Goal: Information Seeking & Learning: Compare options

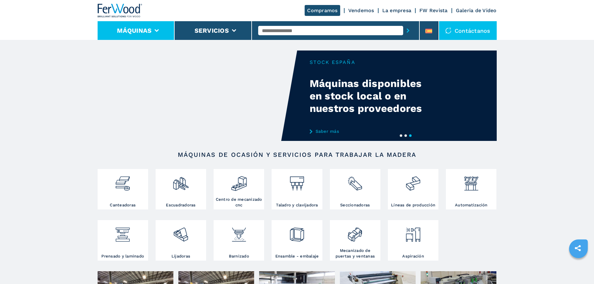
click at [158, 29] on icon at bounding box center [157, 30] width 4 height 3
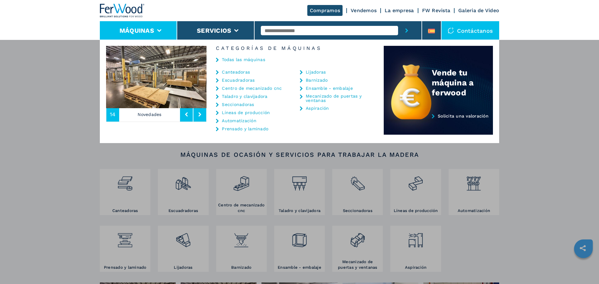
click at [237, 80] on link "Escuadradoras" at bounding box center [238, 80] width 33 height 4
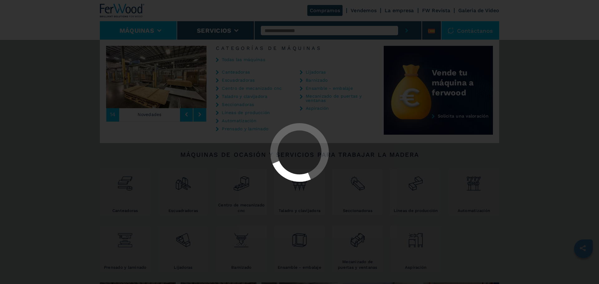
select select "**********"
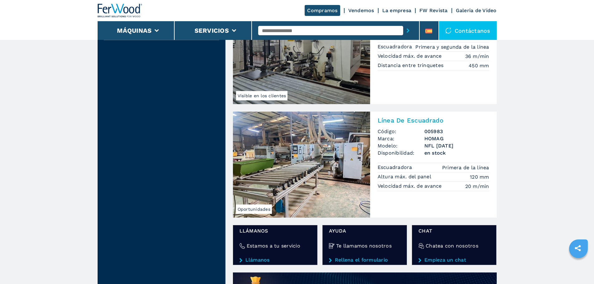
scroll to position [281, 0]
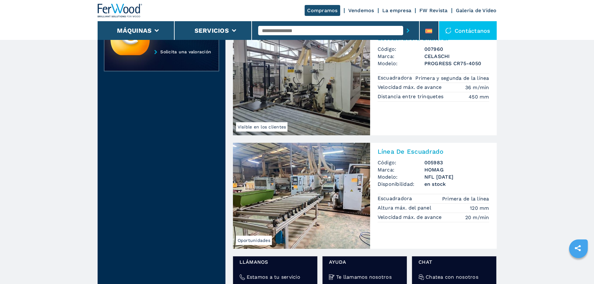
click at [315, 185] on img at bounding box center [301, 196] width 137 height 106
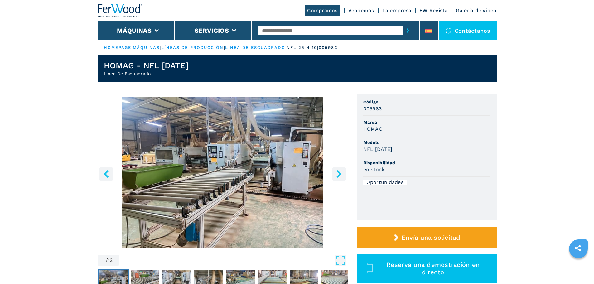
click at [339, 173] on icon "right-button" at bounding box center [338, 174] width 5 height 8
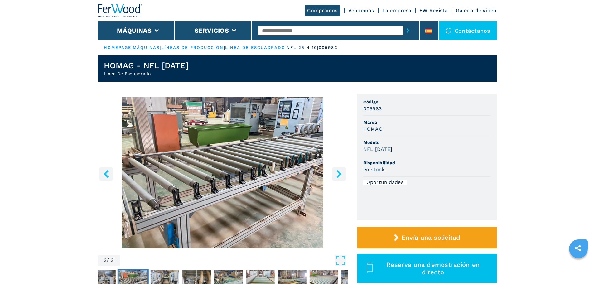
click at [339, 173] on icon "right-button" at bounding box center [338, 174] width 5 height 8
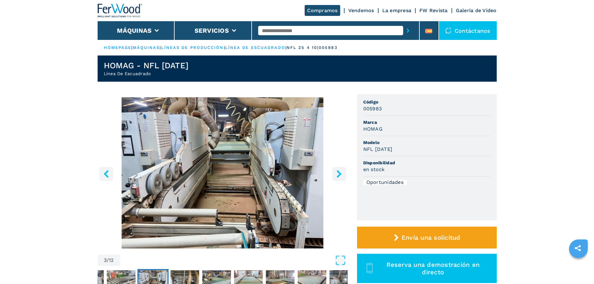
click at [339, 173] on icon "right-button" at bounding box center [338, 174] width 5 height 8
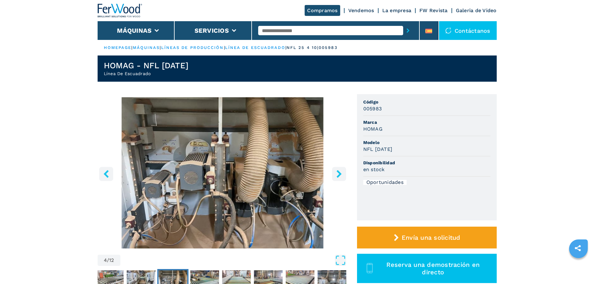
click at [339, 173] on icon "right-button" at bounding box center [338, 174] width 5 height 8
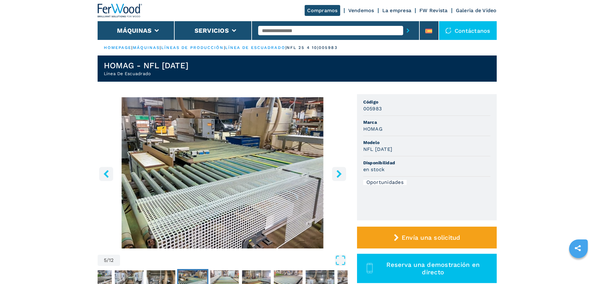
click at [339, 173] on icon "right-button" at bounding box center [338, 174] width 5 height 8
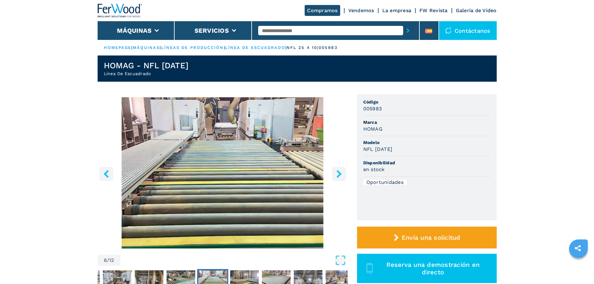
click at [339, 174] on icon "right-button" at bounding box center [338, 174] width 5 height 8
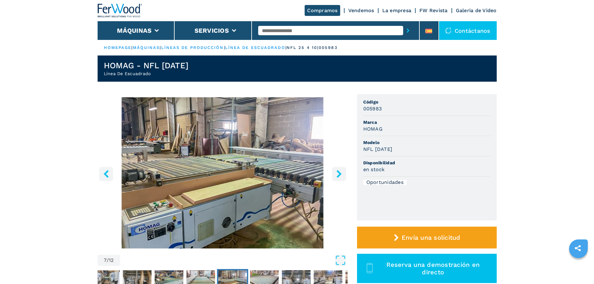
click at [339, 174] on icon "right-button" at bounding box center [338, 174] width 5 height 8
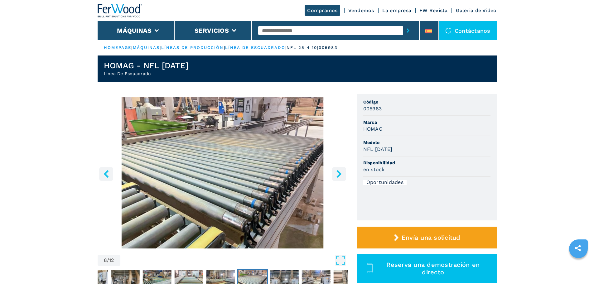
click at [339, 174] on icon "right-button" at bounding box center [338, 174] width 5 height 8
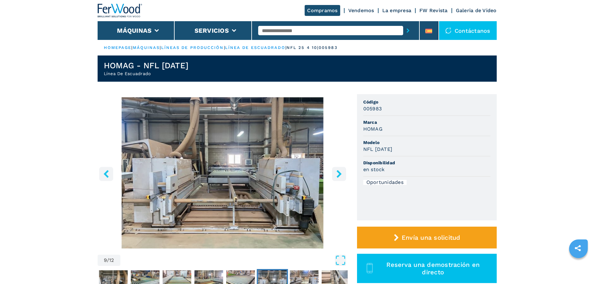
click at [340, 175] on icon "right-button" at bounding box center [338, 174] width 5 height 8
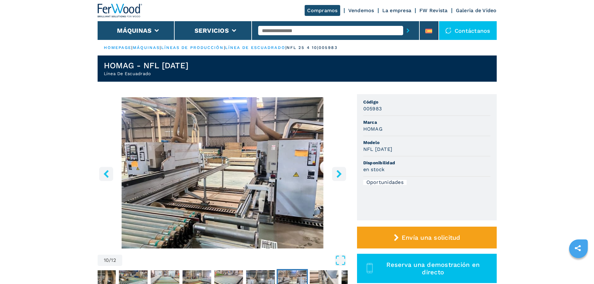
click at [340, 175] on icon "right-button" at bounding box center [338, 174] width 5 height 8
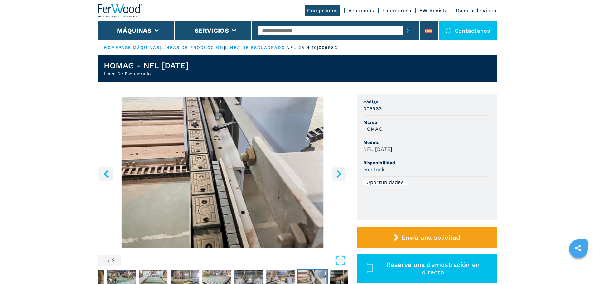
click at [340, 176] on icon "right-button" at bounding box center [339, 174] width 8 height 8
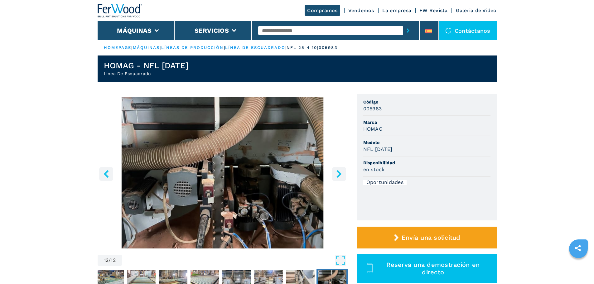
click at [340, 176] on icon "right-button" at bounding box center [339, 174] width 8 height 8
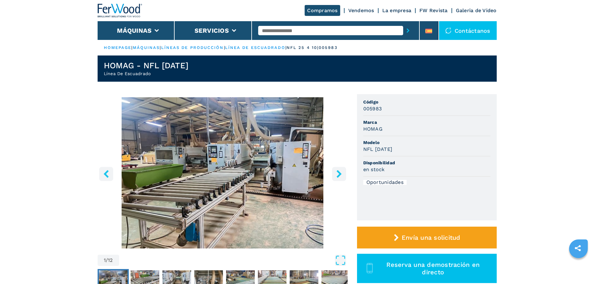
select select "**********"
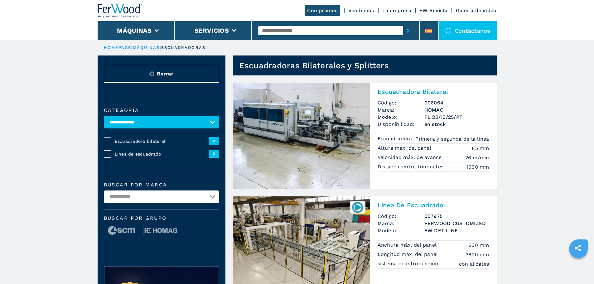
click at [280, 130] on img at bounding box center [301, 136] width 137 height 106
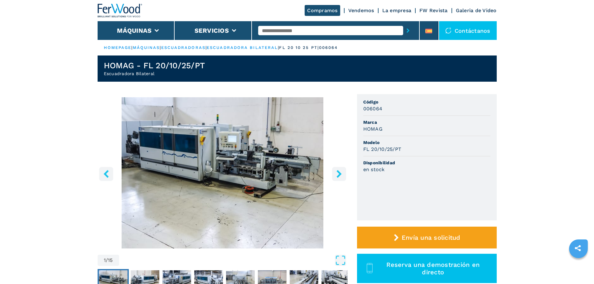
click at [339, 174] on icon "right-button" at bounding box center [339, 174] width 8 height 8
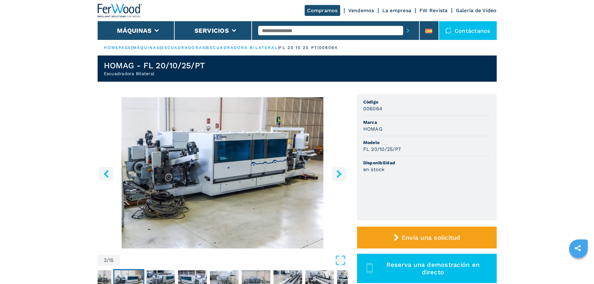
click at [339, 174] on icon "right-button" at bounding box center [339, 174] width 8 height 8
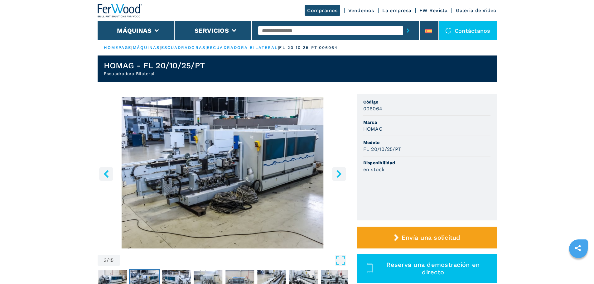
click at [339, 174] on icon "right-button" at bounding box center [339, 174] width 8 height 8
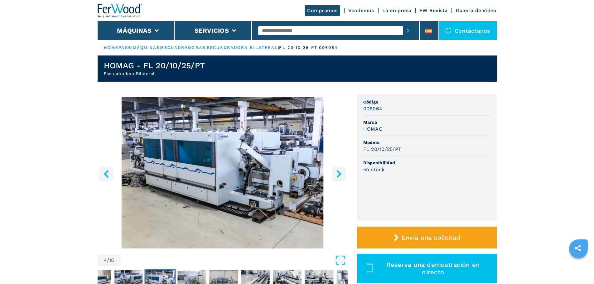
click at [339, 174] on icon "right-button" at bounding box center [339, 174] width 8 height 8
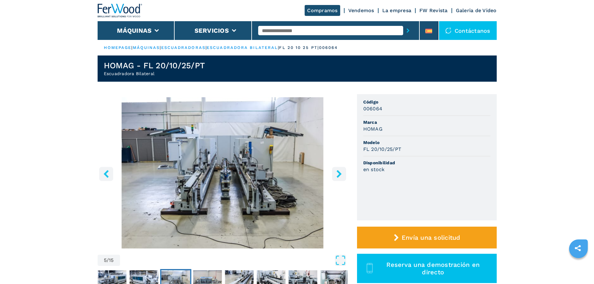
click at [339, 174] on icon "right-button" at bounding box center [338, 174] width 5 height 8
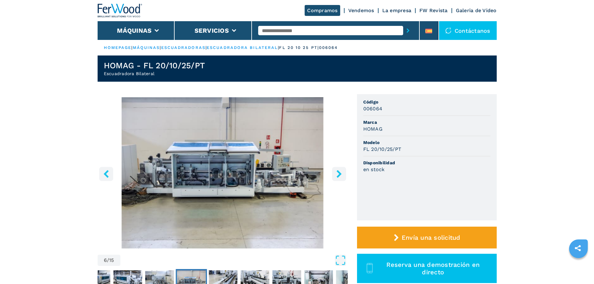
click at [339, 174] on icon "right-button" at bounding box center [338, 174] width 5 height 8
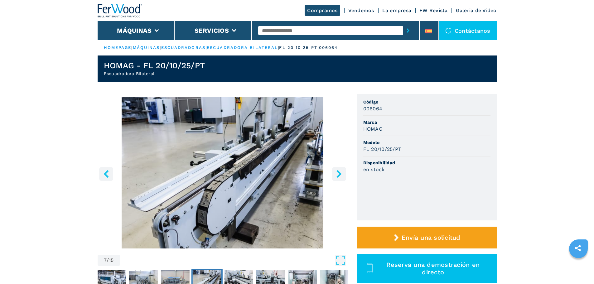
click at [339, 174] on icon "right-button" at bounding box center [338, 174] width 5 height 8
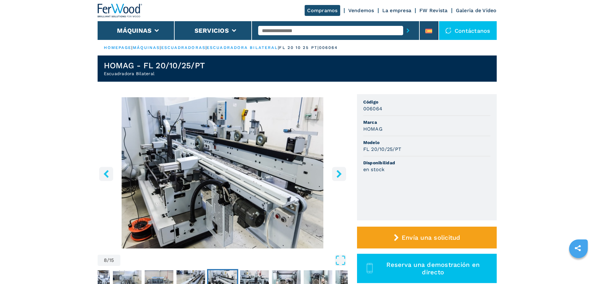
click at [339, 174] on icon "right-button" at bounding box center [338, 174] width 5 height 8
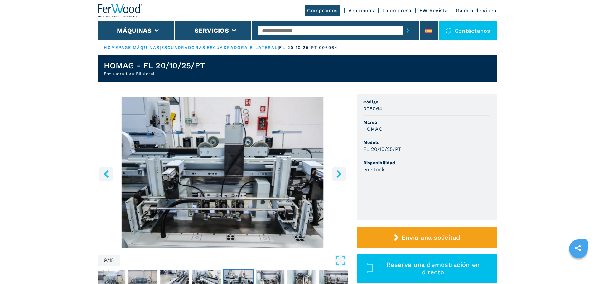
click at [340, 174] on icon "right-button" at bounding box center [338, 174] width 5 height 8
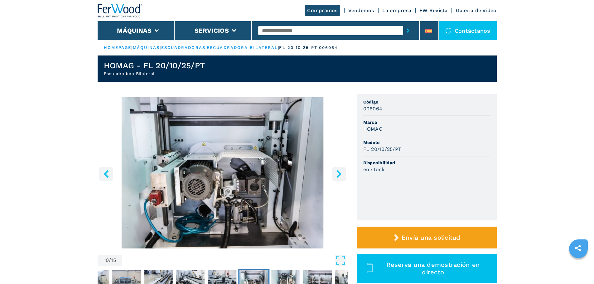
click at [340, 174] on icon "right-button" at bounding box center [338, 174] width 5 height 8
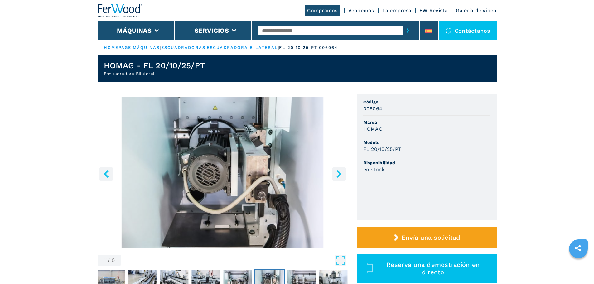
click at [340, 174] on icon "right-button" at bounding box center [338, 174] width 5 height 8
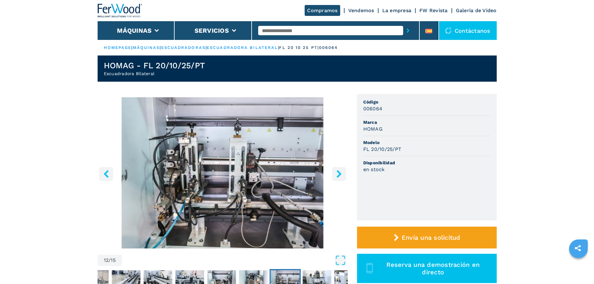
click at [340, 174] on icon "right-button" at bounding box center [338, 174] width 5 height 8
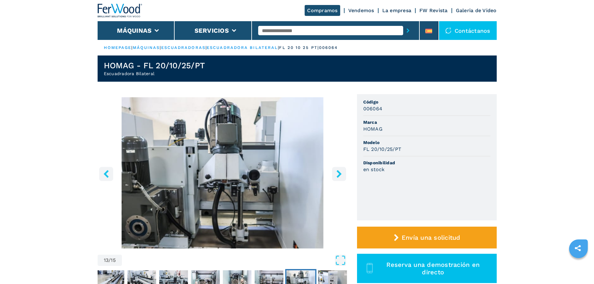
click at [340, 175] on icon "right-button" at bounding box center [338, 174] width 5 height 8
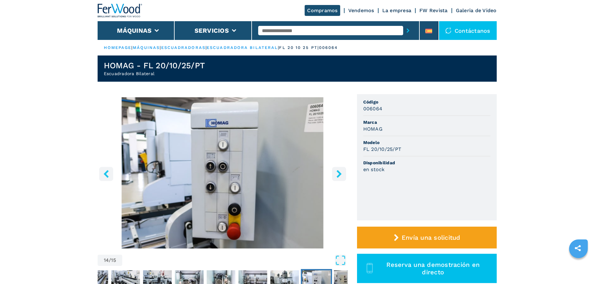
click at [340, 175] on icon "right-button" at bounding box center [339, 174] width 8 height 8
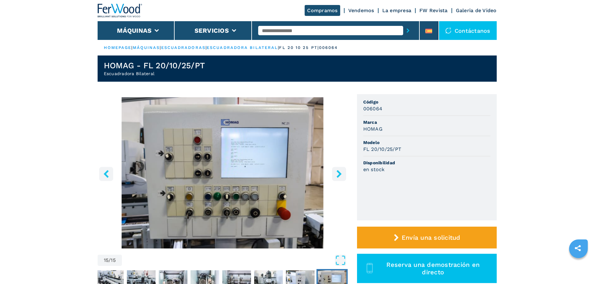
click at [340, 175] on icon "right-button" at bounding box center [339, 174] width 8 height 8
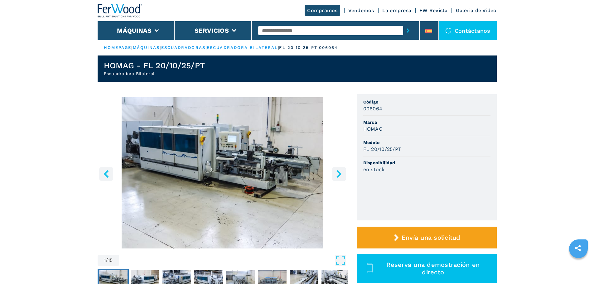
click at [341, 176] on icon "right-button" at bounding box center [339, 174] width 8 height 8
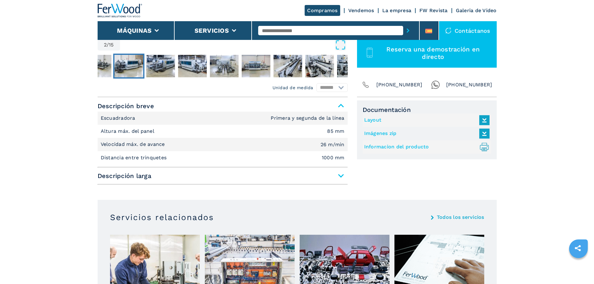
scroll to position [218, 0]
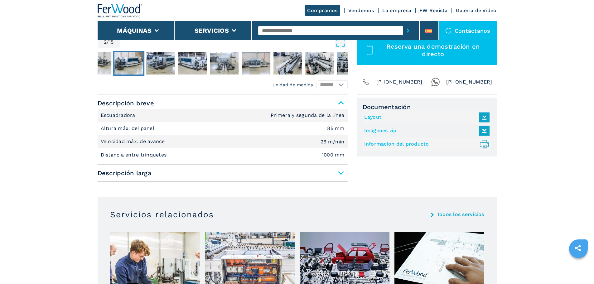
click at [340, 171] on span "Descripción larga" at bounding box center [223, 172] width 250 height 11
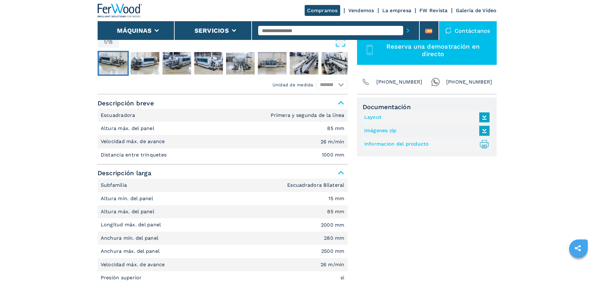
select select "**********"
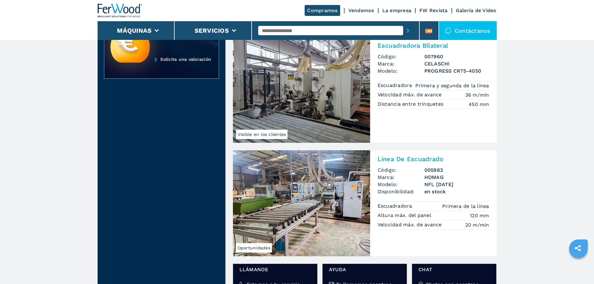
scroll to position [281, 0]
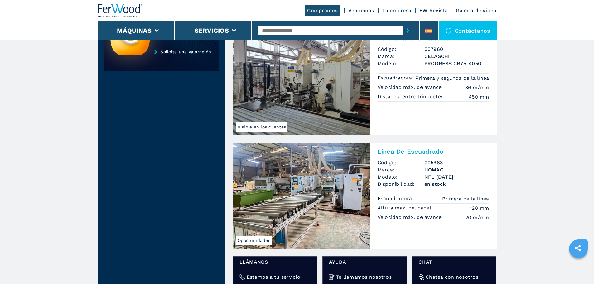
click at [308, 173] on img at bounding box center [301, 196] width 137 height 106
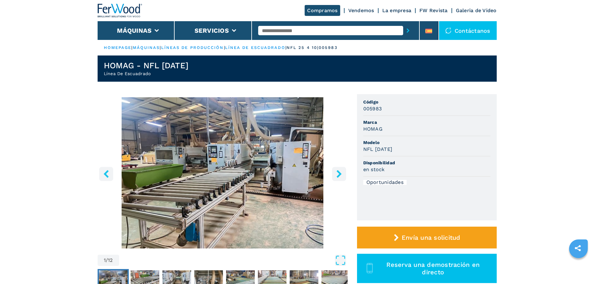
click at [342, 175] on icon "right-button" at bounding box center [339, 174] width 8 height 8
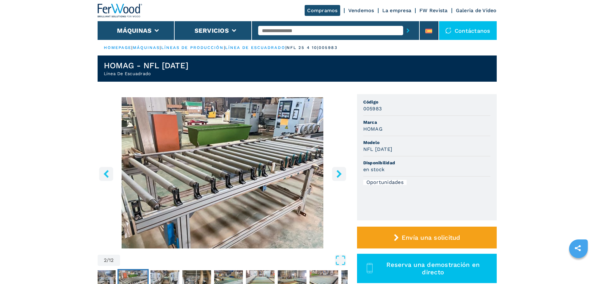
click at [342, 175] on icon "right-button" at bounding box center [339, 174] width 8 height 8
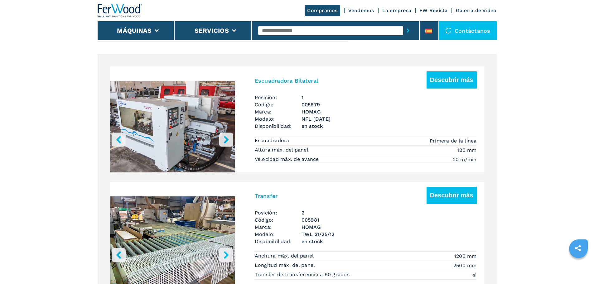
scroll to position [374, 0]
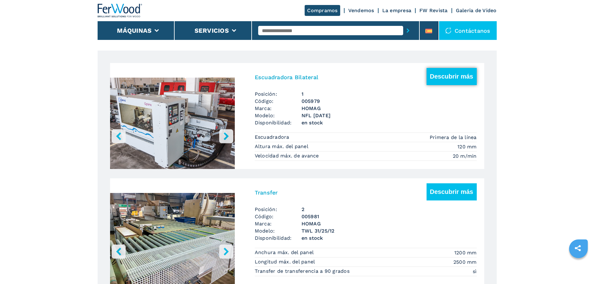
click at [450, 78] on button "Descubrir más" at bounding box center [451, 76] width 50 height 17
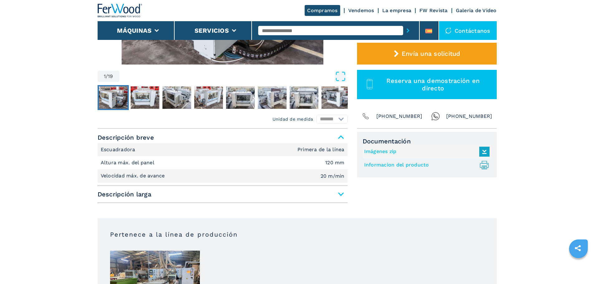
scroll to position [187, 0]
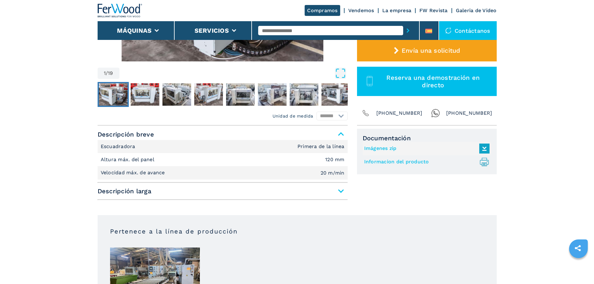
click at [340, 190] on span "Descripción larga" at bounding box center [223, 190] width 250 height 11
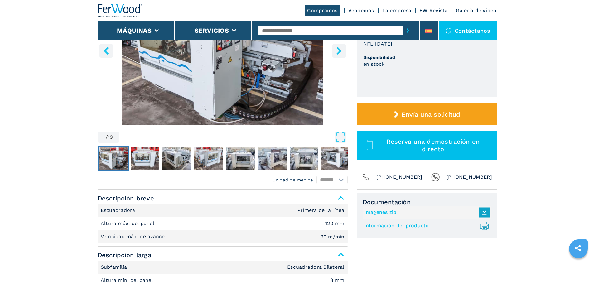
scroll to position [31, 0]
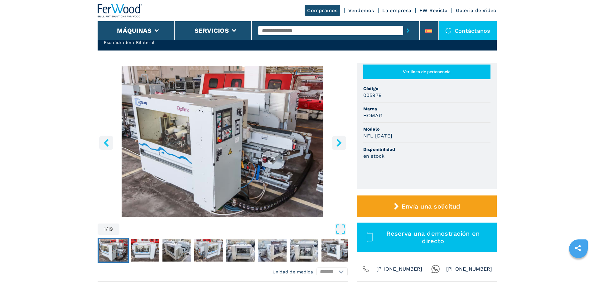
click at [338, 143] on icon "right-button" at bounding box center [339, 143] width 8 height 8
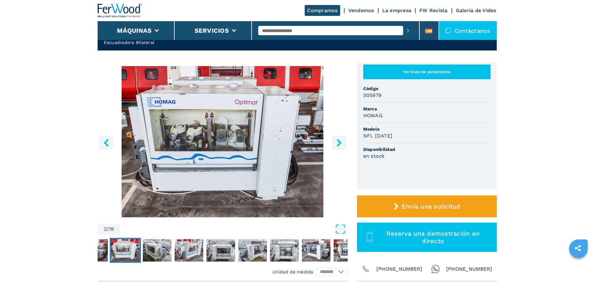
click at [338, 143] on icon "right-button" at bounding box center [339, 143] width 8 height 8
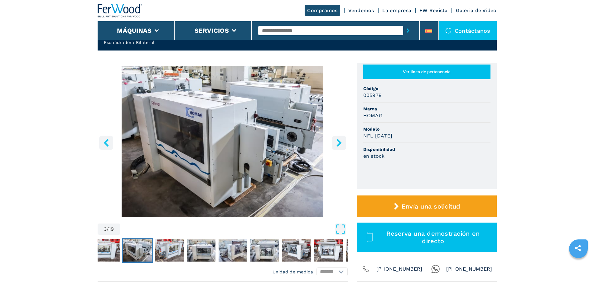
click at [338, 143] on icon "right-button" at bounding box center [339, 143] width 8 height 8
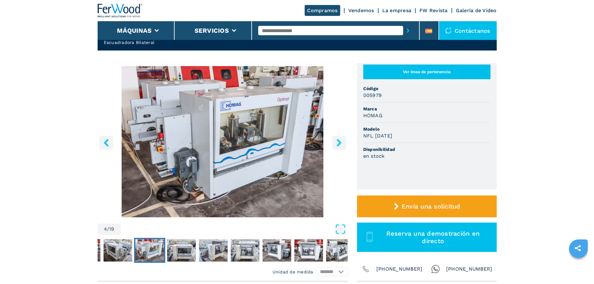
click at [338, 144] on icon "right-button" at bounding box center [339, 143] width 8 height 8
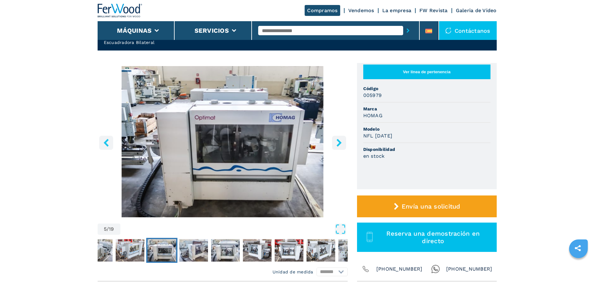
click at [338, 144] on icon "right-button" at bounding box center [338, 143] width 5 height 8
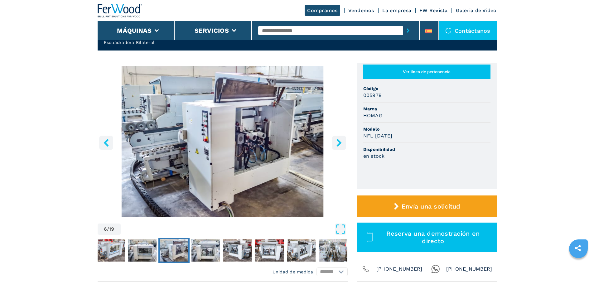
click at [338, 144] on icon "right-button" at bounding box center [338, 143] width 5 height 8
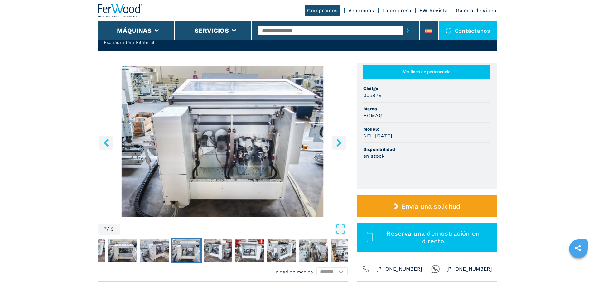
click at [338, 144] on icon "right-button" at bounding box center [338, 143] width 5 height 8
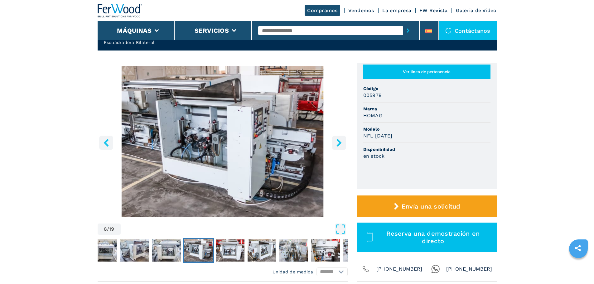
click at [338, 144] on icon "right-button" at bounding box center [338, 143] width 5 height 8
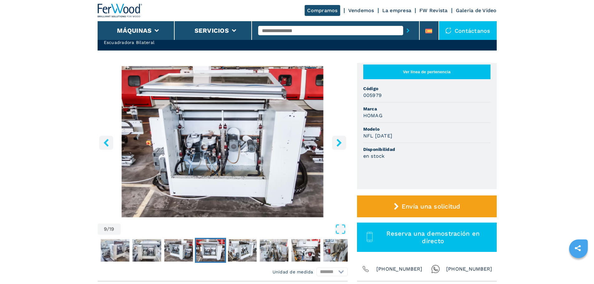
click at [338, 144] on icon "right-button" at bounding box center [338, 143] width 5 height 8
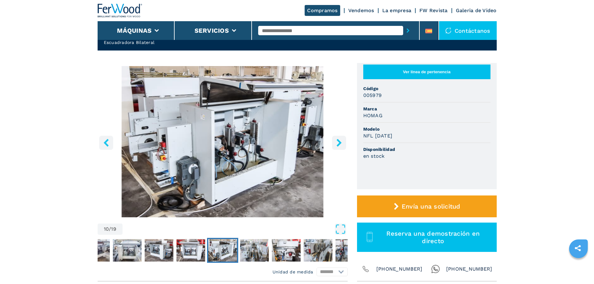
click at [338, 144] on icon "right-button" at bounding box center [338, 143] width 5 height 8
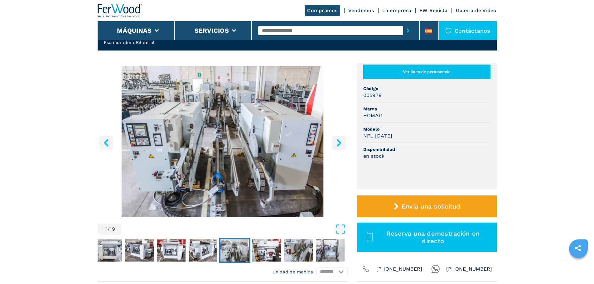
click at [338, 144] on icon "right-button" at bounding box center [338, 143] width 5 height 8
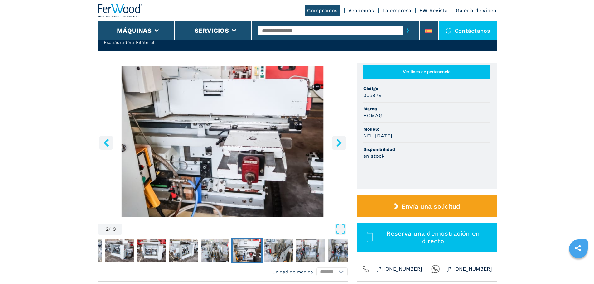
click at [338, 144] on icon "right-button" at bounding box center [338, 143] width 5 height 8
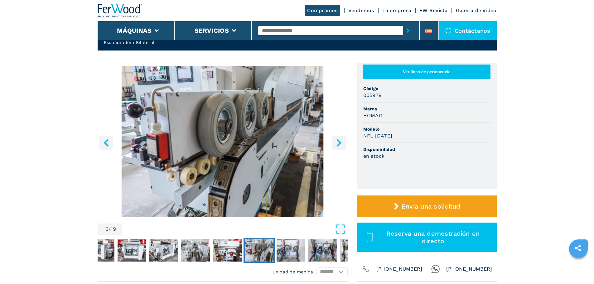
click at [338, 144] on icon "right-button" at bounding box center [338, 143] width 5 height 8
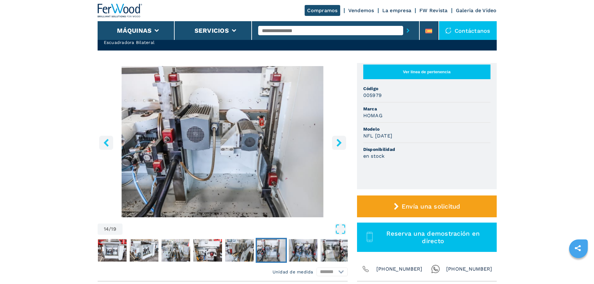
click at [338, 144] on icon "right-button" at bounding box center [338, 143] width 5 height 8
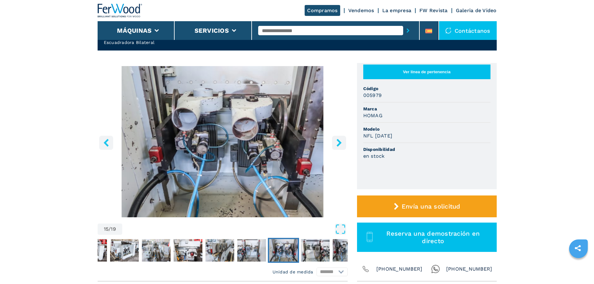
click at [338, 144] on icon "right-button" at bounding box center [338, 143] width 5 height 8
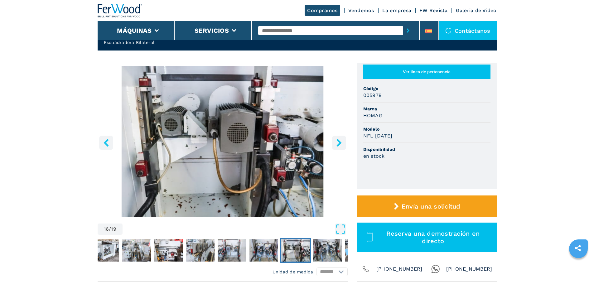
click at [338, 143] on icon "right-button" at bounding box center [339, 143] width 8 height 8
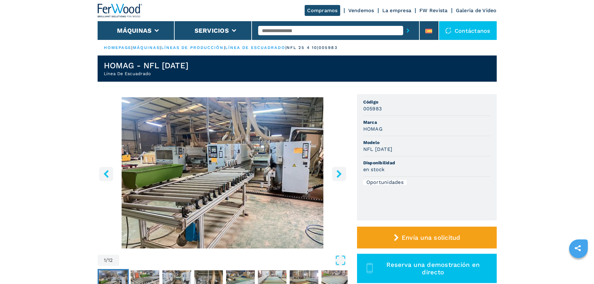
select select "**********"
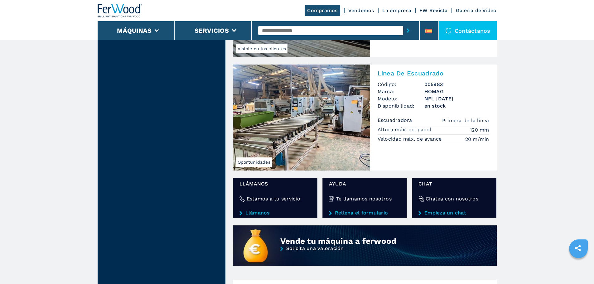
scroll to position [374, 0]
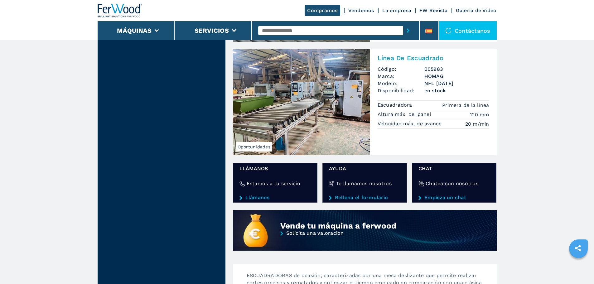
click at [304, 112] on img at bounding box center [301, 102] width 137 height 106
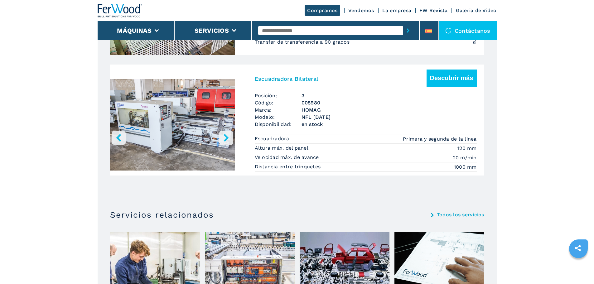
scroll to position [624, 0]
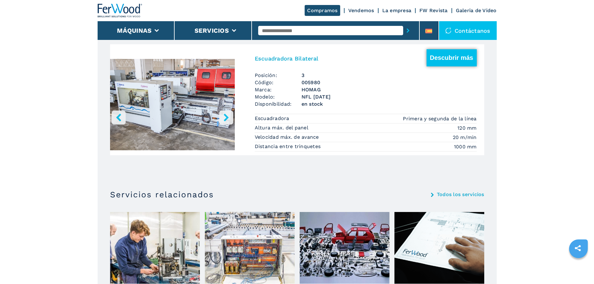
click at [434, 58] on button "Descubrir más" at bounding box center [451, 57] width 50 height 17
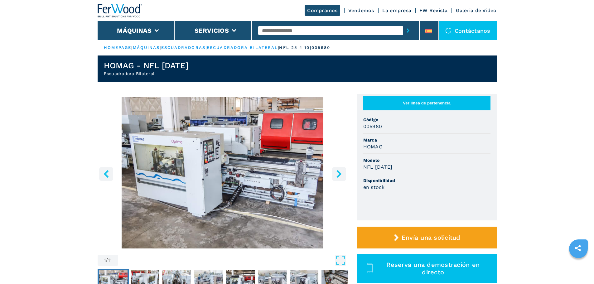
click at [337, 174] on icon "right-button" at bounding box center [339, 174] width 8 height 8
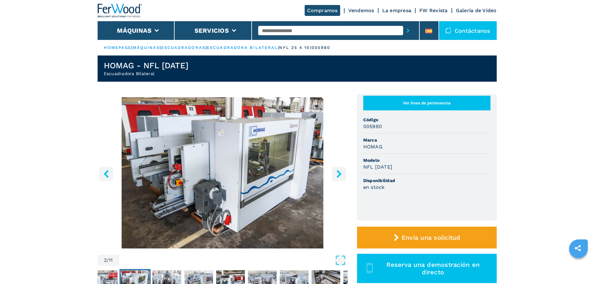
click at [337, 174] on icon "right-button" at bounding box center [339, 174] width 8 height 8
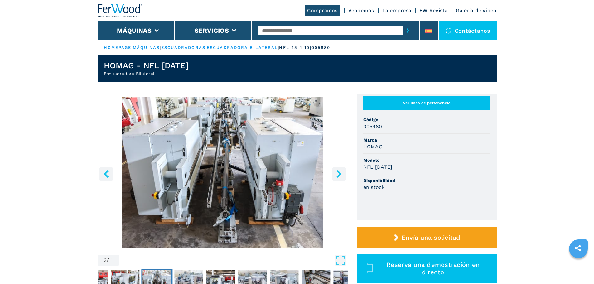
click at [337, 174] on icon "right-button" at bounding box center [339, 174] width 8 height 8
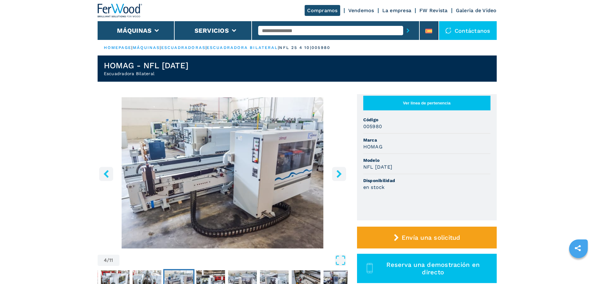
click at [337, 174] on icon "right-button" at bounding box center [339, 174] width 8 height 8
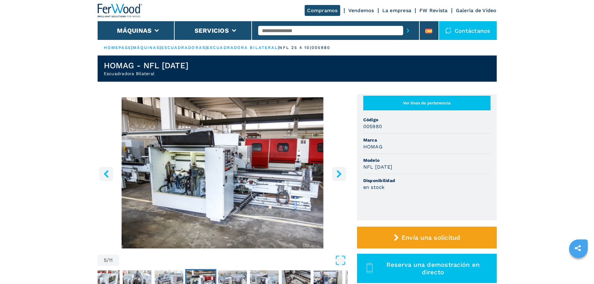
click at [337, 174] on icon "right-button" at bounding box center [339, 174] width 8 height 8
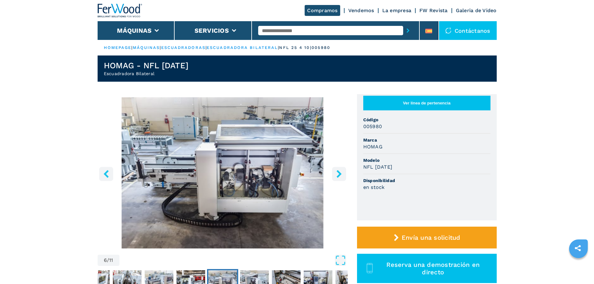
click at [337, 174] on icon "right-button" at bounding box center [339, 174] width 8 height 8
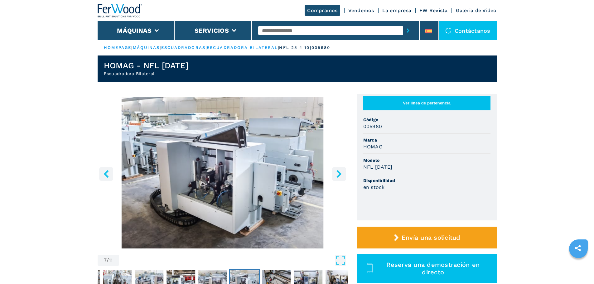
click at [337, 174] on icon "right-button" at bounding box center [339, 174] width 8 height 8
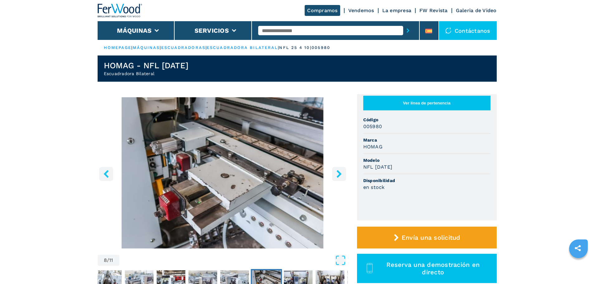
click at [337, 174] on icon "right-button" at bounding box center [339, 174] width 8 height 8
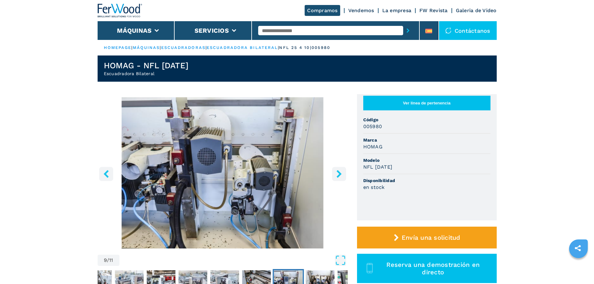
click at [337, 174] on icon "right-button" at bounding box center [339, 174] width 8 height 8
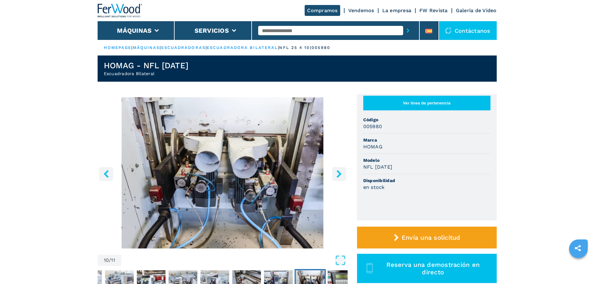
click at [337, 174] on icon "right-button" at bounding box center [339, 174] width 8 height 8
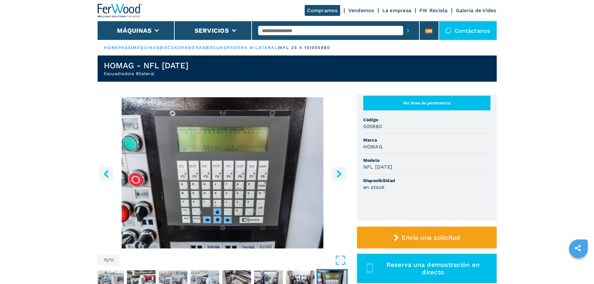
click at [337, 174] on icon "right-button" at bounding box center [339, 174] width 8 height 8
